Goal: Transaction & Acquisition: Obtain resource

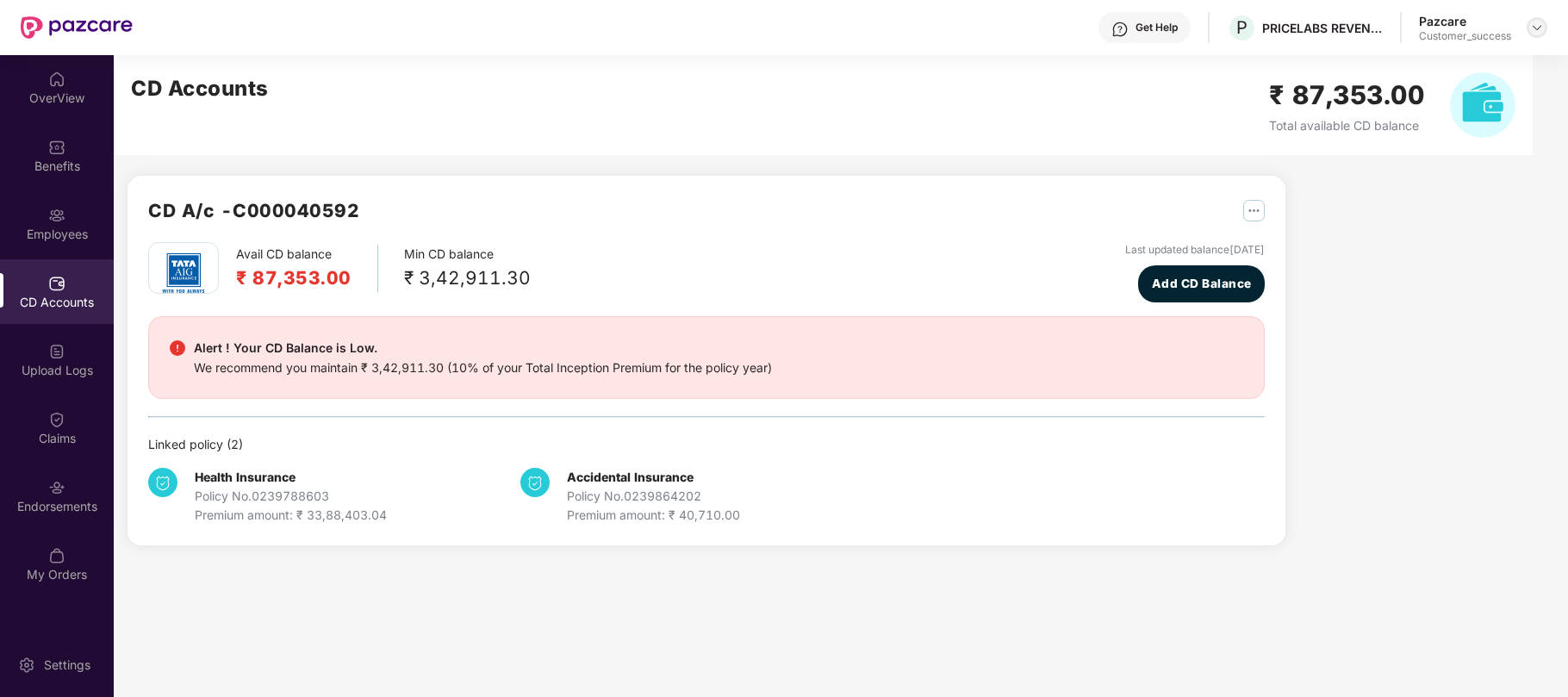
click at [1537, 28] on img at bounding box center [1537, 28] width 14 height 14
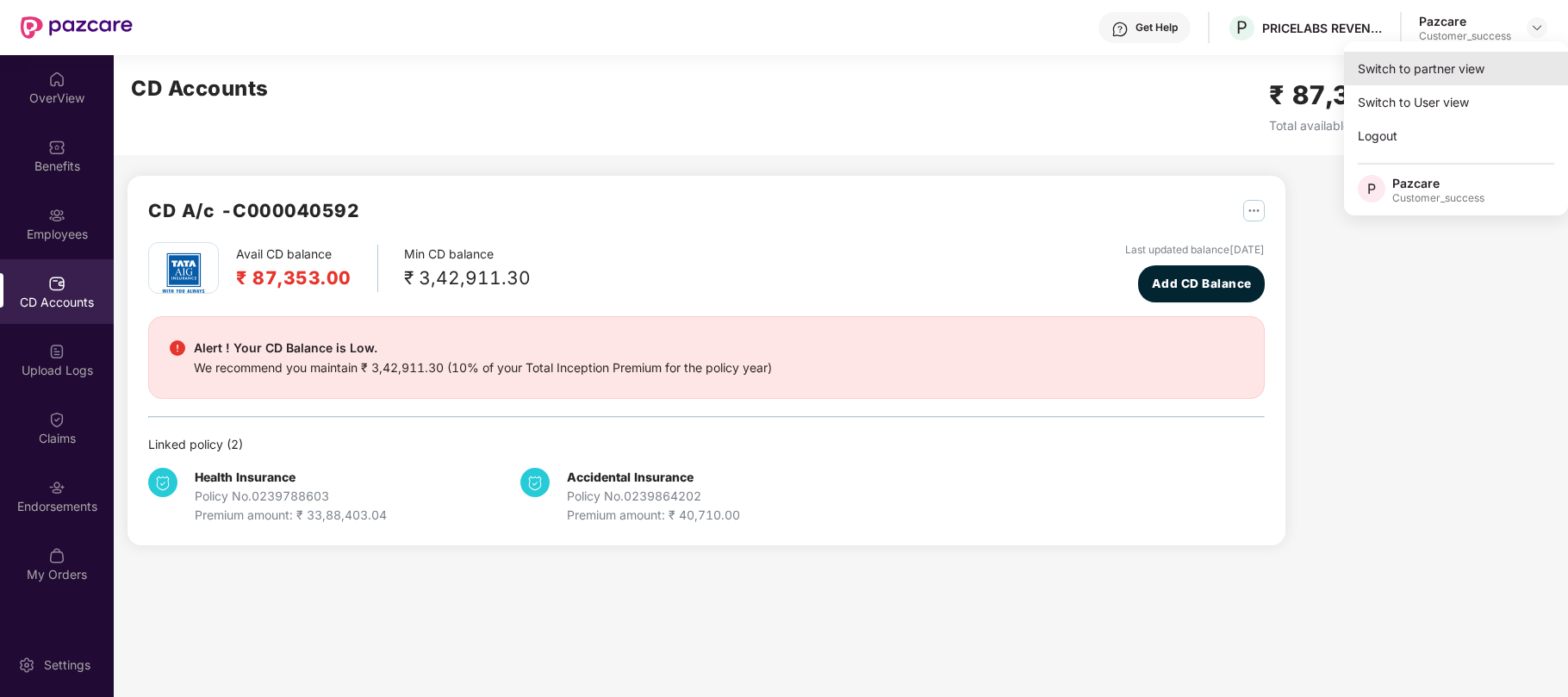
click at [1377, 76] on div "Switch to partner view" at bounding box center [1456, 68] width 224 height 34
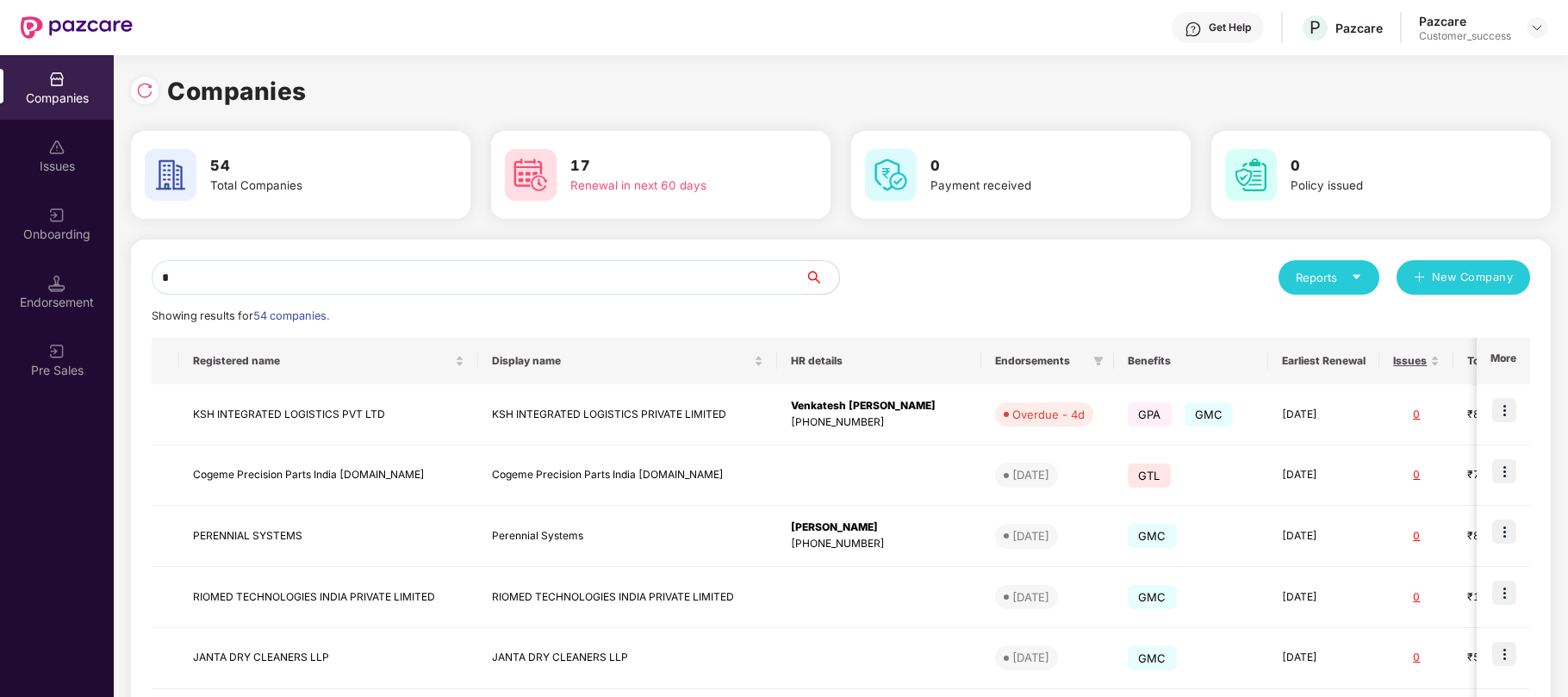
click at [745, 279] on input "*" at bounding box center [477, 277] width 653 height 35
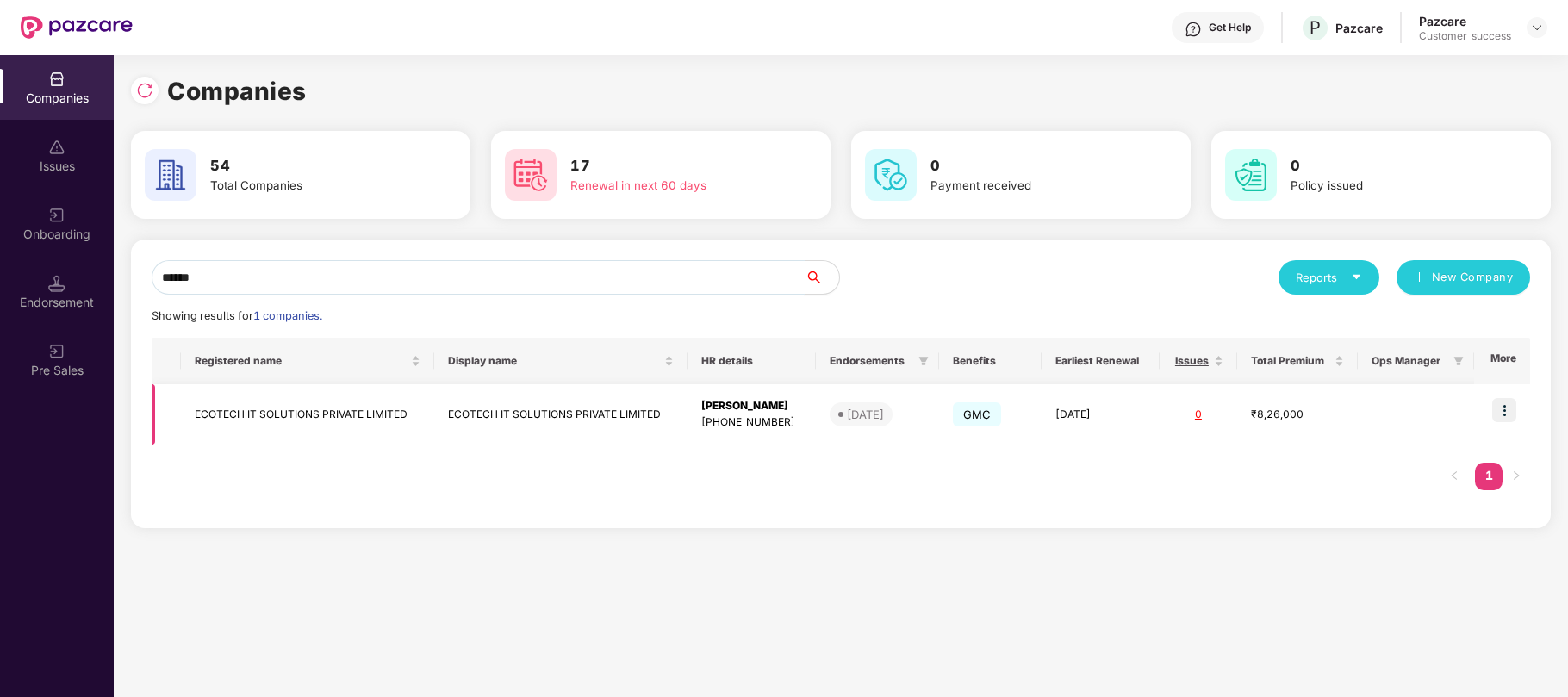
type input "******"
click at [739, 424] on div "[PHONE_NUMBER]" at bounding box center [752, 422] width 101 height 17
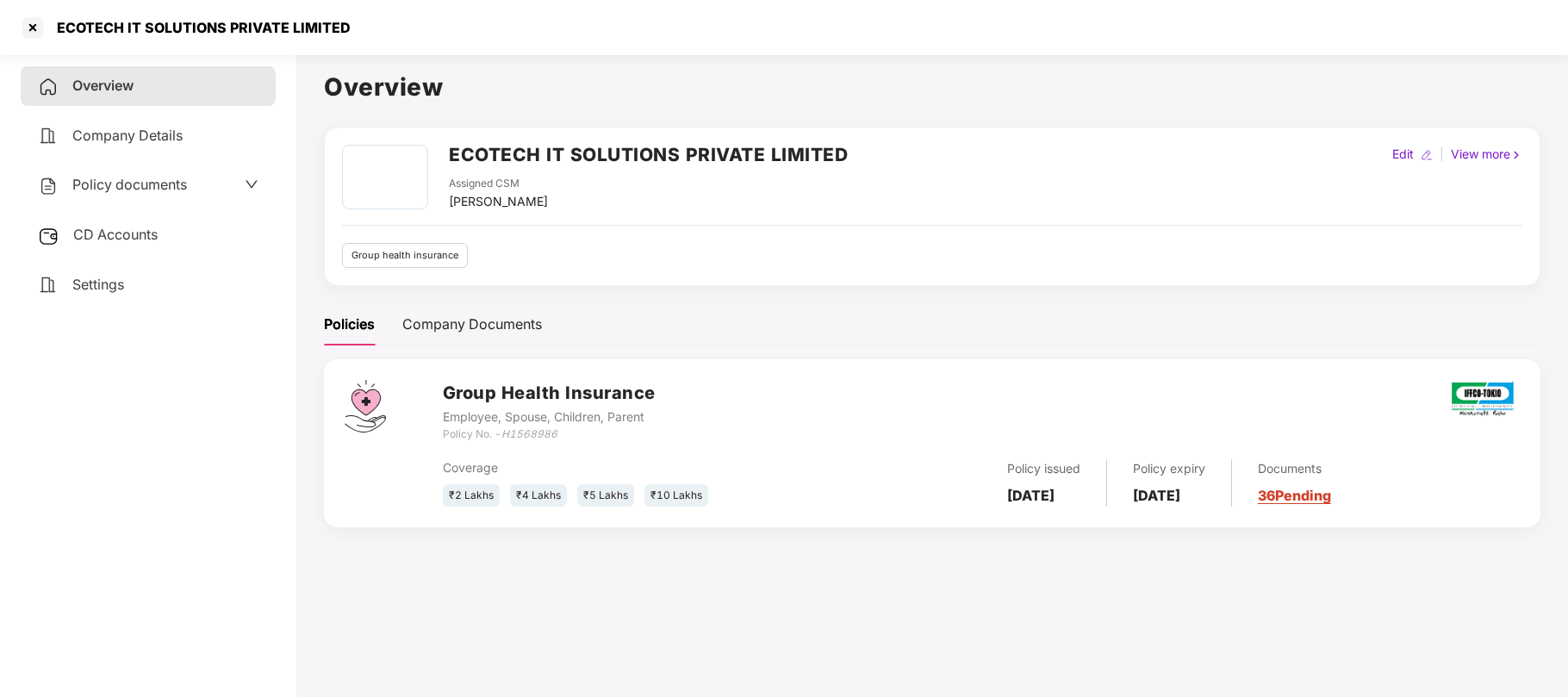
click at [115, 187] on span "Policy documents" at bounding box center [130, 184] width 115 height 17
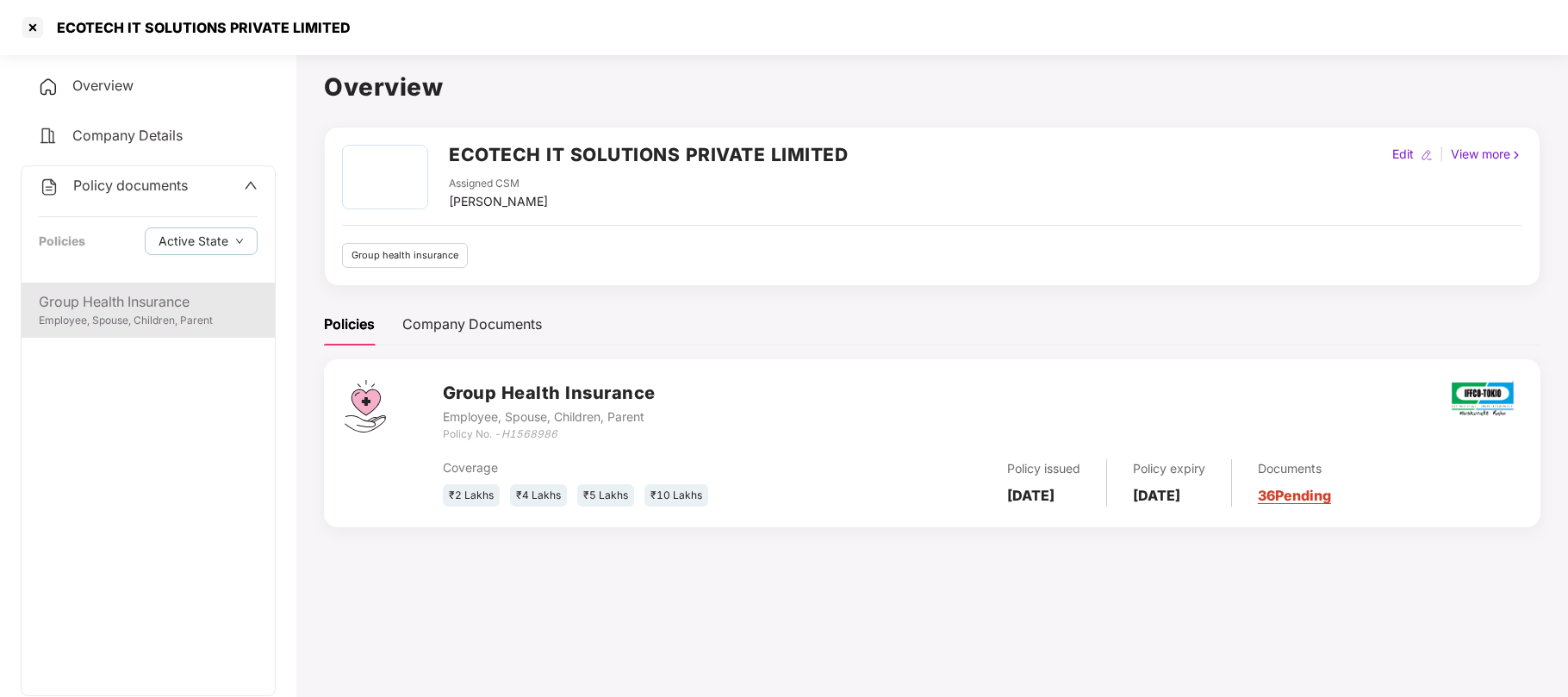
click at [162, 308] on div "Group Health Insurance" at bounding box center [149, 302] width 219 height 22
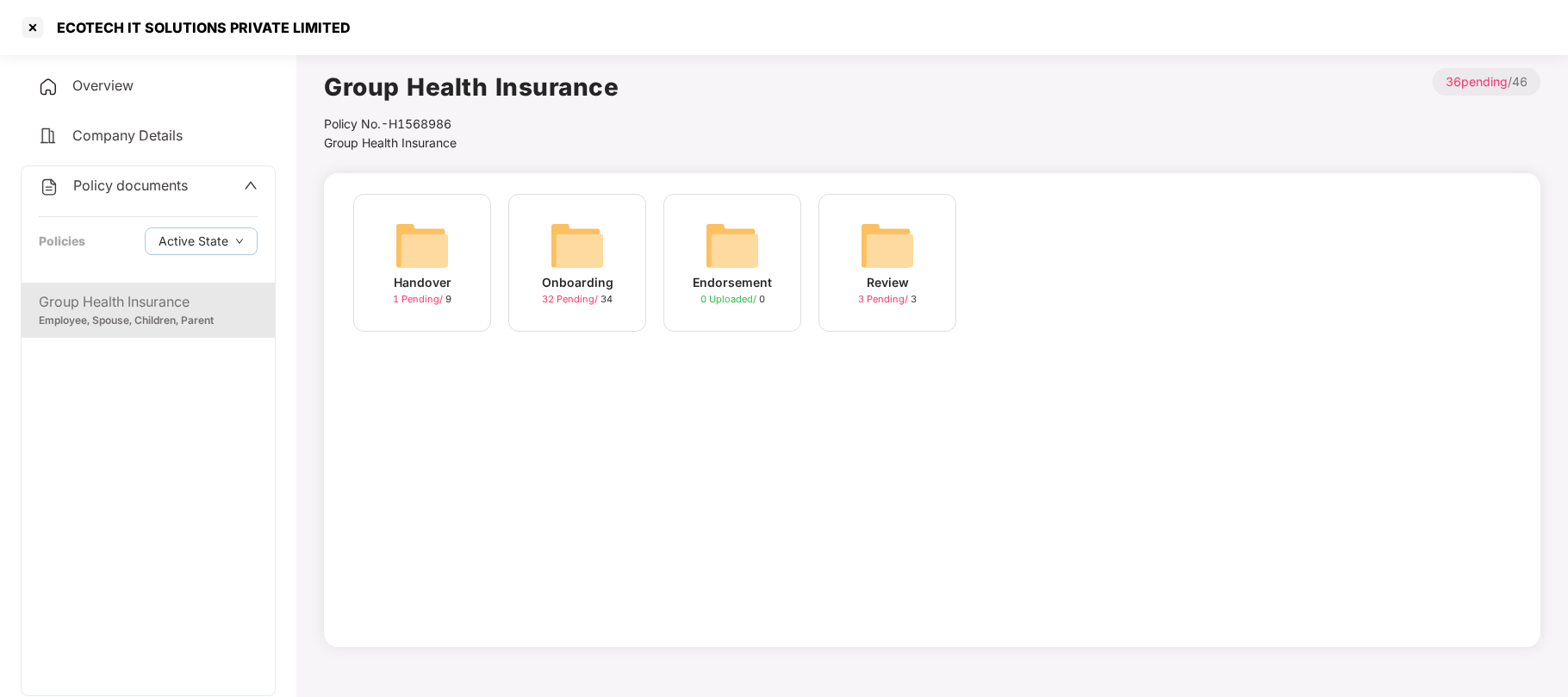
click at [437, 258] on img at bounding box center [422, 245] width 55 height 55
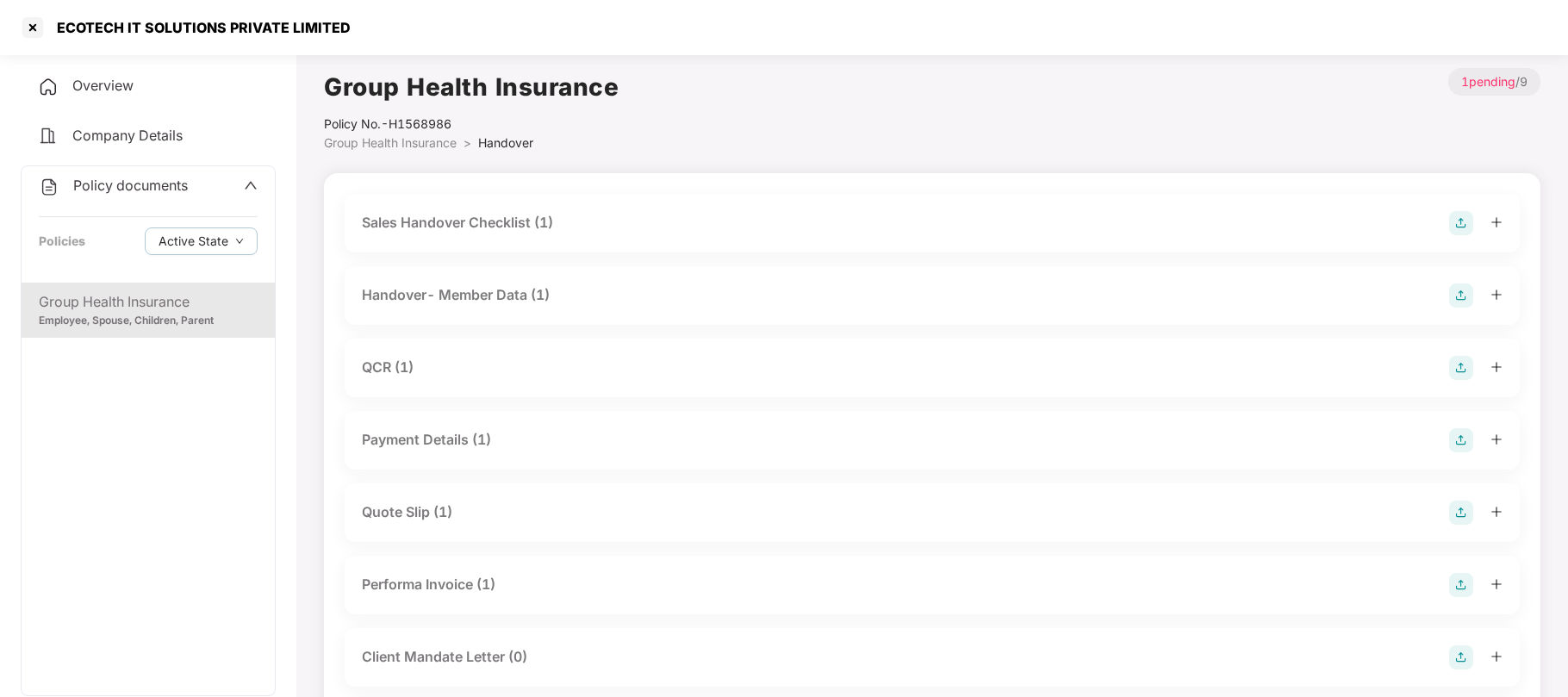
click at [475, 300] on div "Handover- Member Data (1)" at bounding box center [455, 295] width 188 height 22
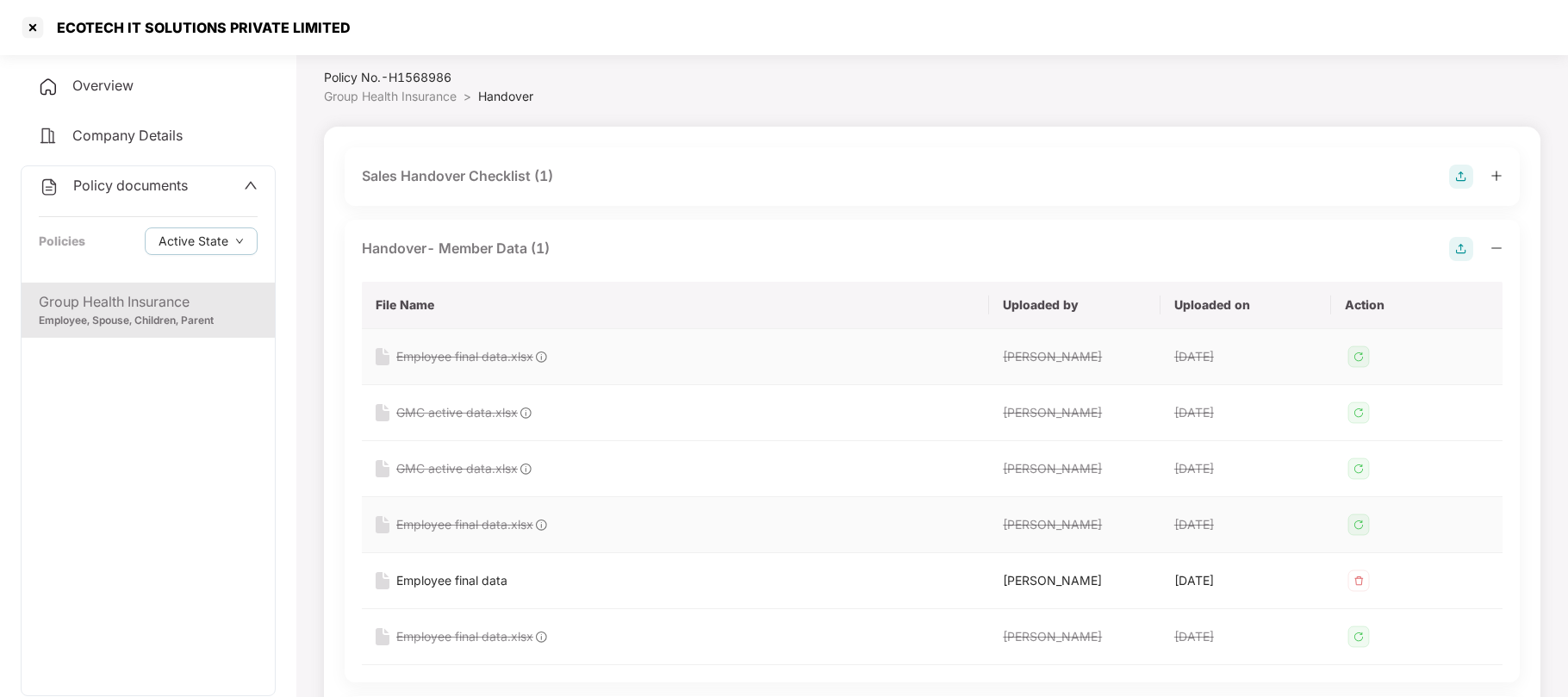
scroll to position [46, 0]
click at [472, 180] on div "Sales Handover Checklist (1)" at bounding box center [457, 176] width 191 height 22
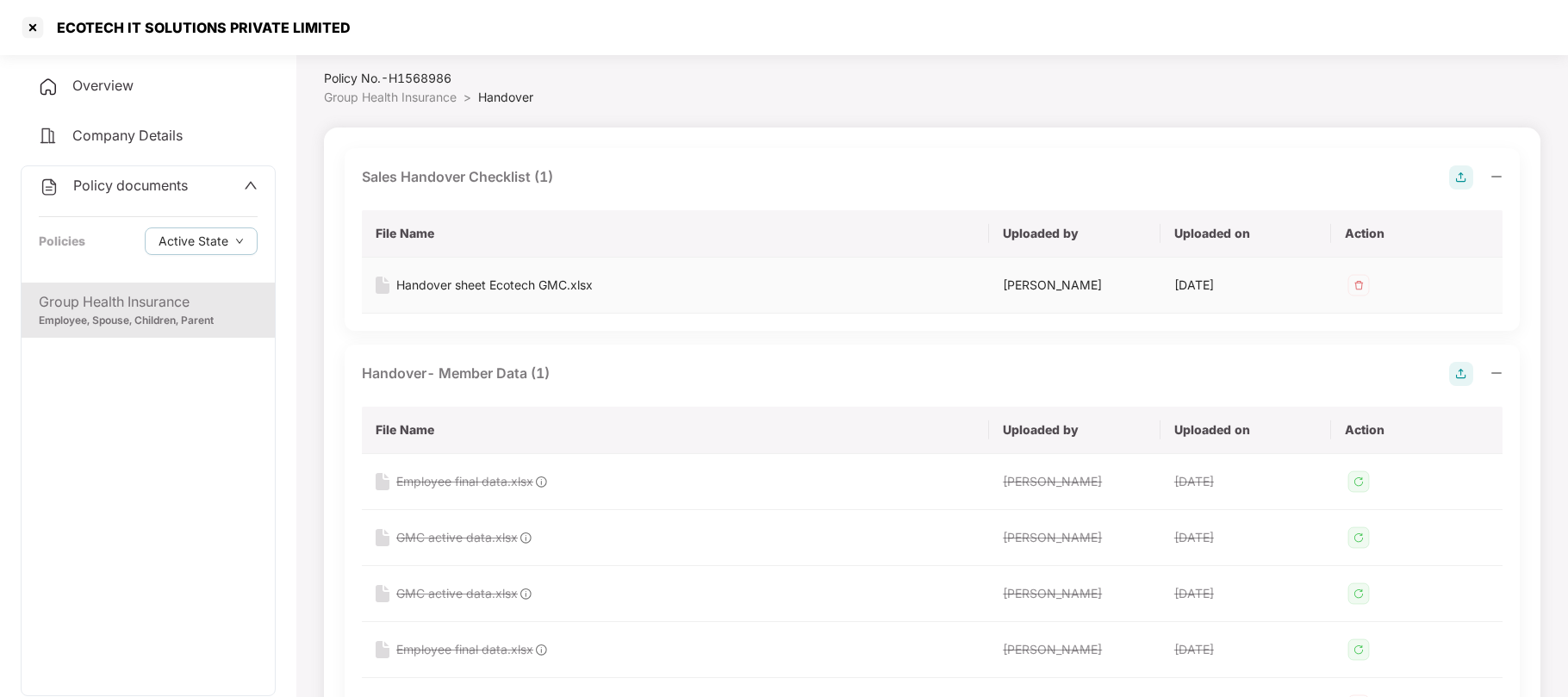
click at [482, 287] on div "Handover sheet Ecotech GMC.xlsx" at bounding box center [495, 285] width 196 height 19
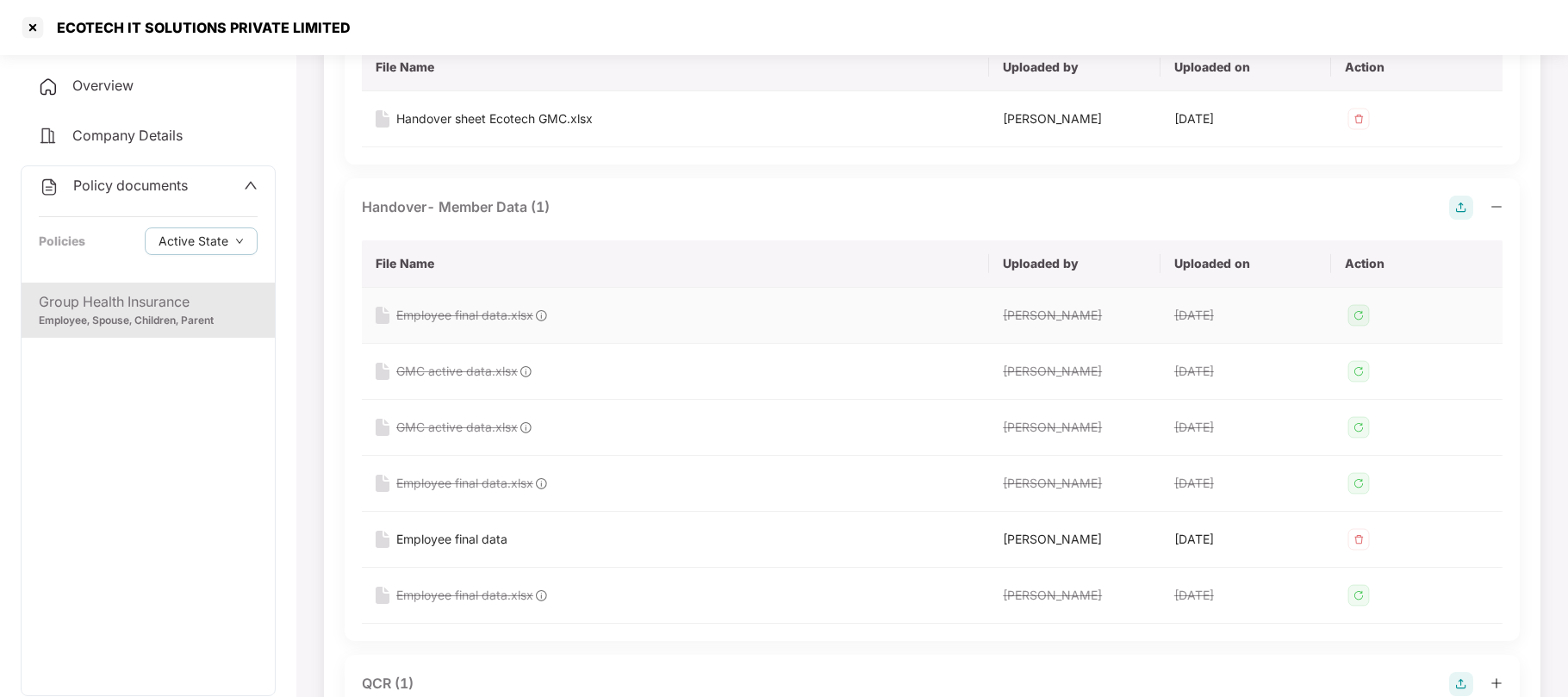
scroll to position [221, 0]
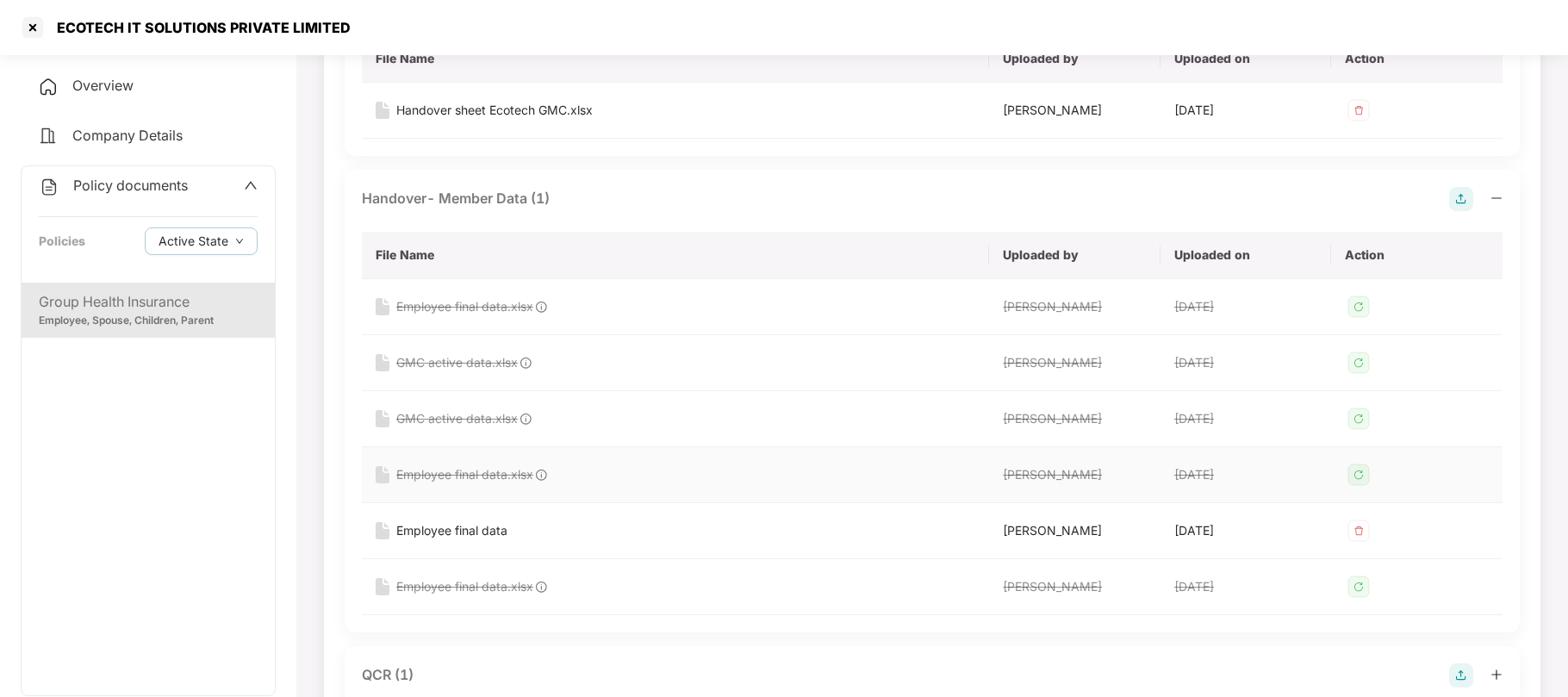
click at [501, 477] on div "Employee final data.xlsx" at bounding box center [465, 475] width 137 height 19
